Goal: Transaction & Acquisition: Purchase product/service

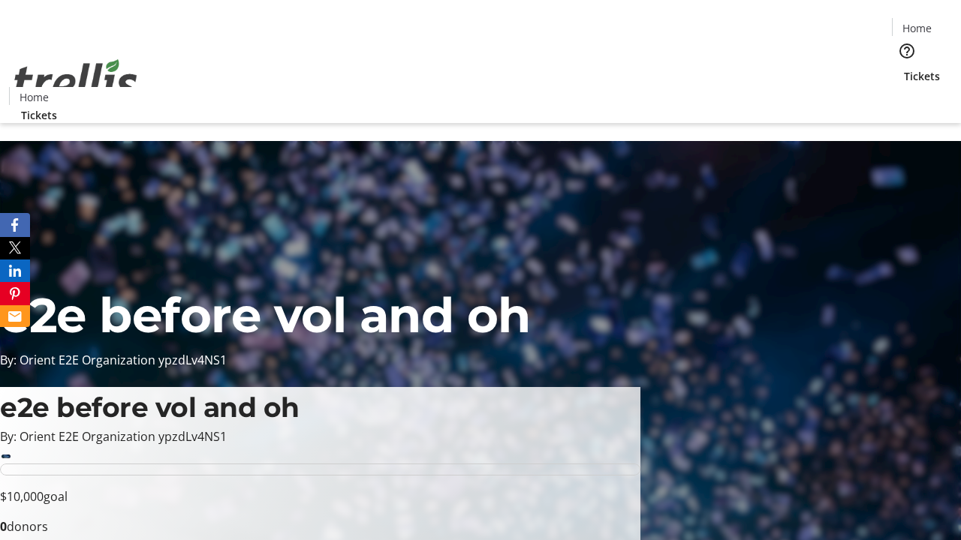
click at [904, 68] on span "Tickets" at bounding box center [922, 76] width 36 height 16
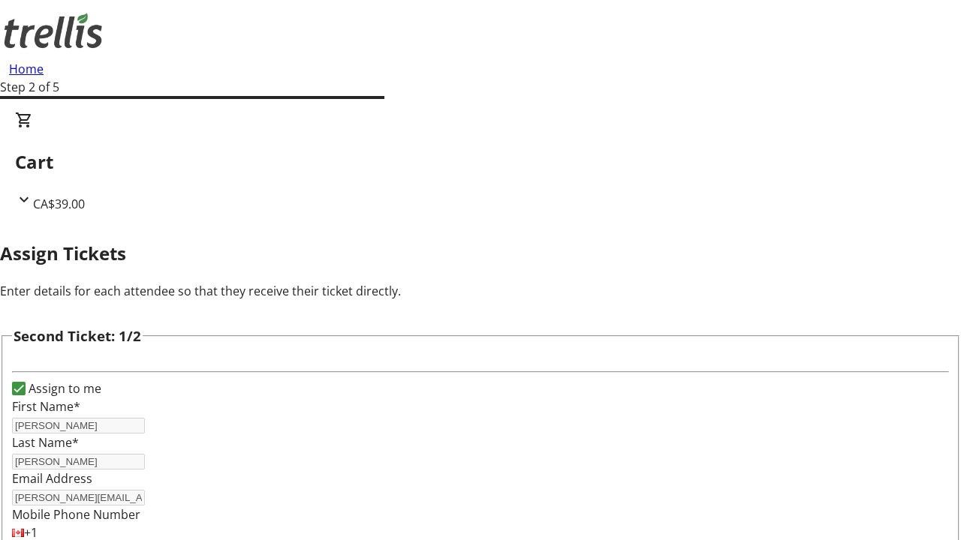
type input "[PERSON_NAME]"
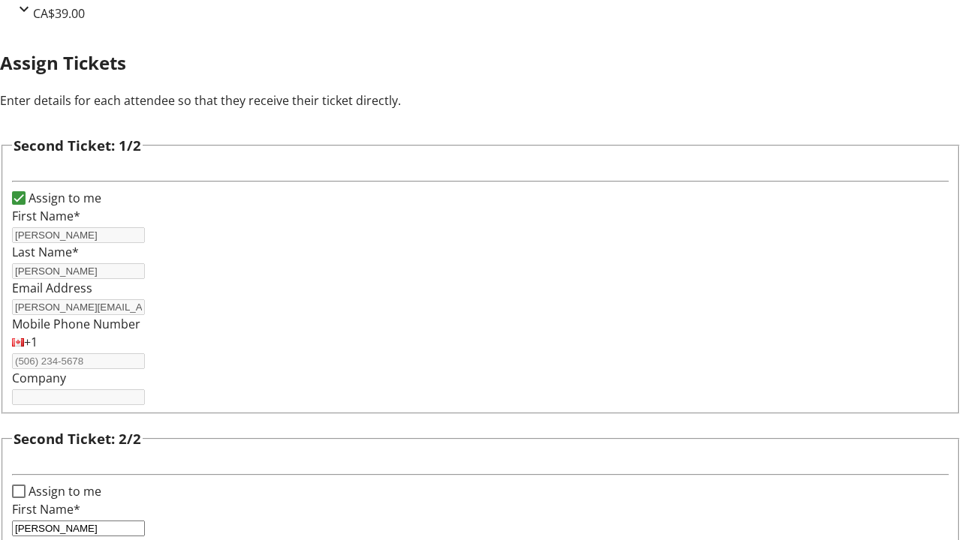
type input "Will"
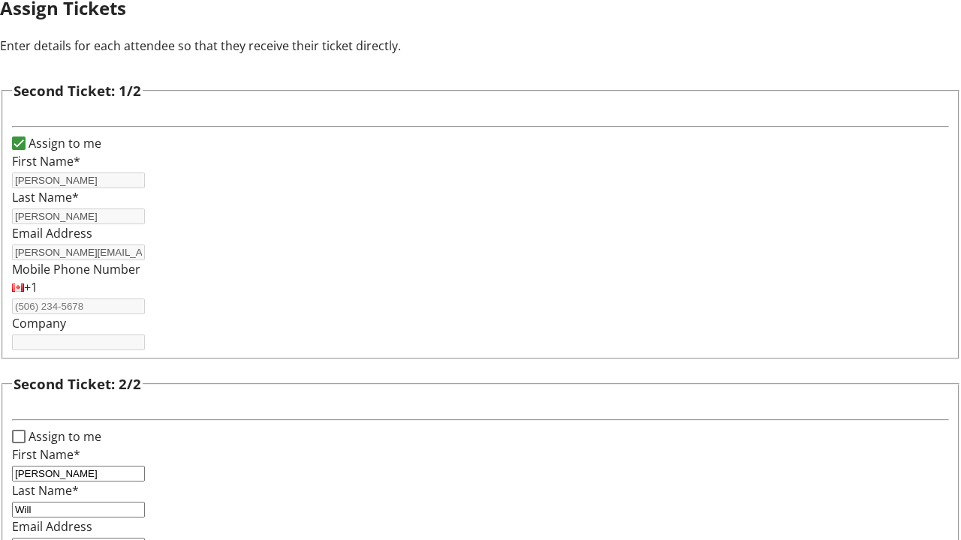
type input "[PERSON_NAME][EMAIL_ADDRESS][DOMAIN_NAME]"
